Goal: Entertainment & Leisure: Consume media (video, audio)

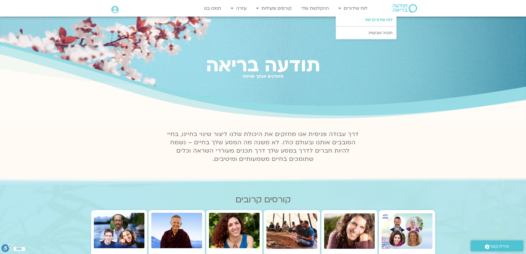
click at [372, 20] on link "לוח שידורים יומי" at bounding box center [366, 20] width 61 height 13
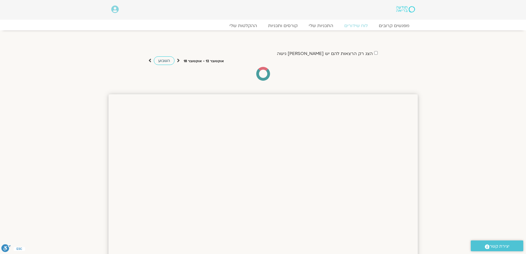
click at [160, 60] on span "השבוע" at bounding box center [164, 60] width 12 height 5
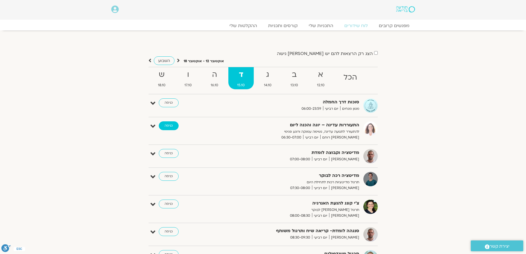
click at [169, 126] on link "כניסה" at bounding box center [169, 125] width 20 height 9
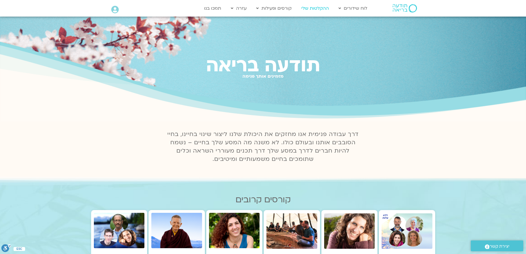
click at [314, 8] on link "ההקלטות שלי" at bounding box center [314, 8] width 33 height 10
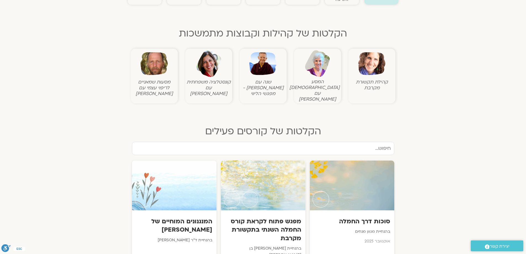
scroll to position [193, 0]
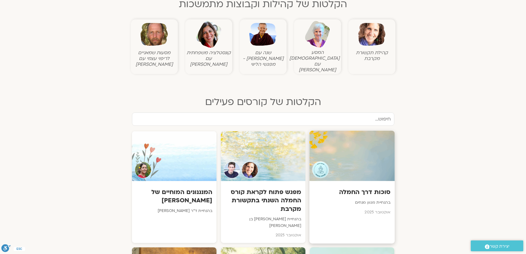
click at [339, 181] on div "סוכות דרך החמלה בהנחיית מגוון מנחים אוקטובר 2025" at bounding box center [351, 200] width 85 height 39
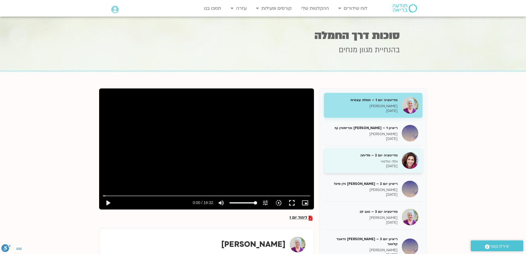
click at [366, 168] on p "[DATE]" at bounding box center [363, 166] width 70 height 5
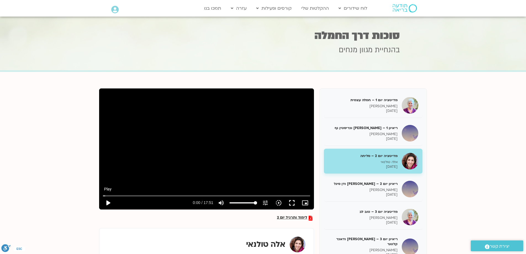
click at [106, 201] on button "play_arrow" at bounding box center [107, 202] width 13 height 13
click at [108, 202] on button "pause" at bounding box center [107, 202] width 13 height 13
click at [107, 202] on button "play_arrow" at bounding box center [107, 202] width 13 height 13
click at [109, 201] on button "pause" at bounding box center [107, 202] width 13 height 13
click at [108, 201] on button "play_arrow" at bounding box center [107, 202] width 13 height 13
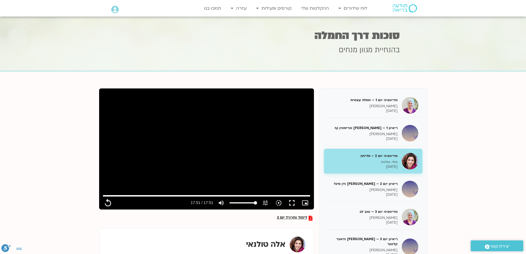
type input "1071.88"
